Goal: Transaction & Acquisition: Purchase product/service

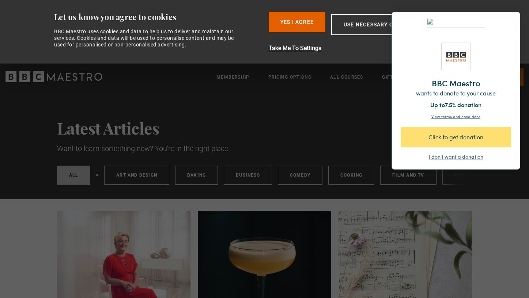
click at [462, 141] on div "Click to get donation" at bounding box center [458, 137] width 84 height 9
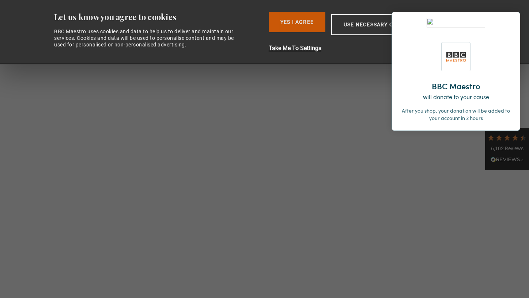
click at [309, 20] on button "Yes I Agree" at bounding box center [297, 22] width 57 height 20
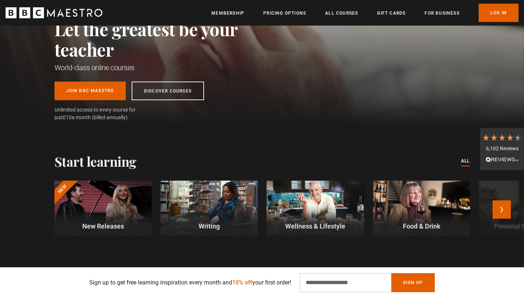
scroll to position [155, 0]
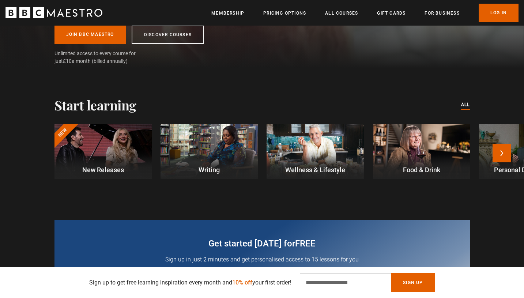
click at [117, 151] on div at bounding box center [103, 151] width 97 height 55
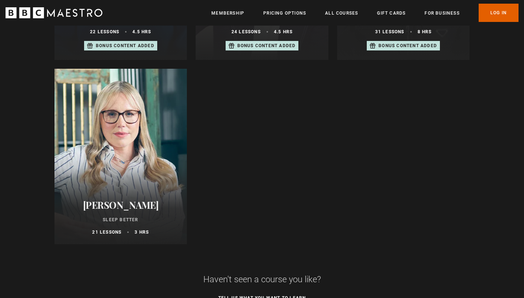
scroll to position [672, 0]
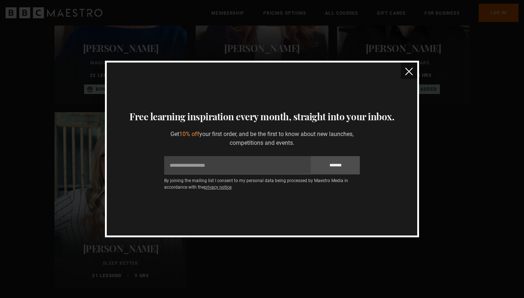
click at [410, 74] on img "close" at bounding box center [409, 72] width 8 height 8
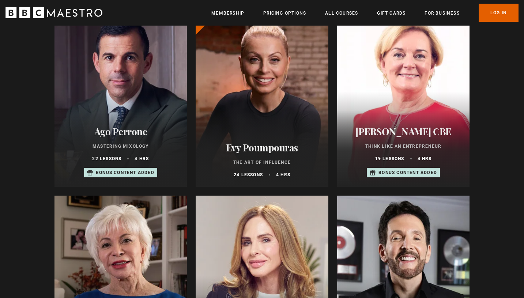
scroll to position [548, 0]
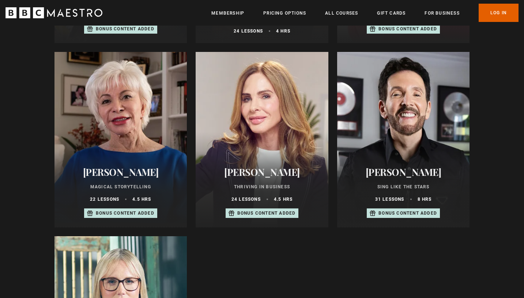
click at [413, 138] on div at bounding box center [403, 140] width 133 height 176
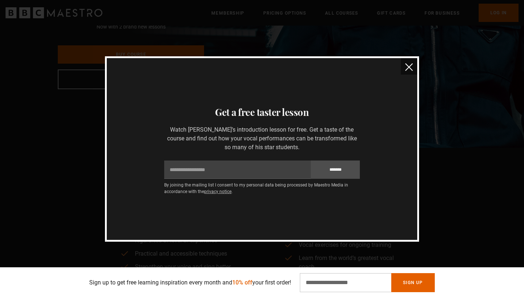
scroll to position [119, 0]
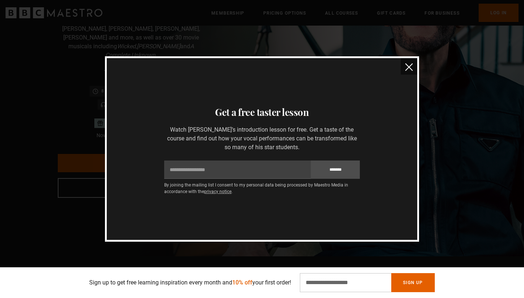
click at [411, 69] on img "close" at bounding box center [409, 67] width 8 height 8
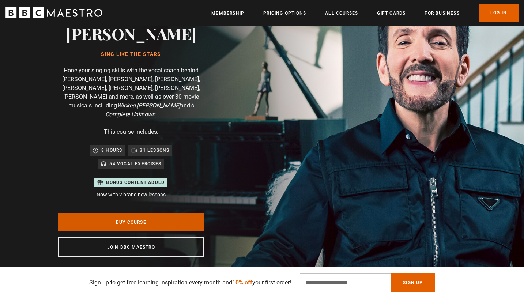
scroll to position [0, 479]
click at [147, 213] on link "Buy Course" at bounding box center [131, 222] width 146 height 18
